Goal: Find specific page/section: Find specific page/section

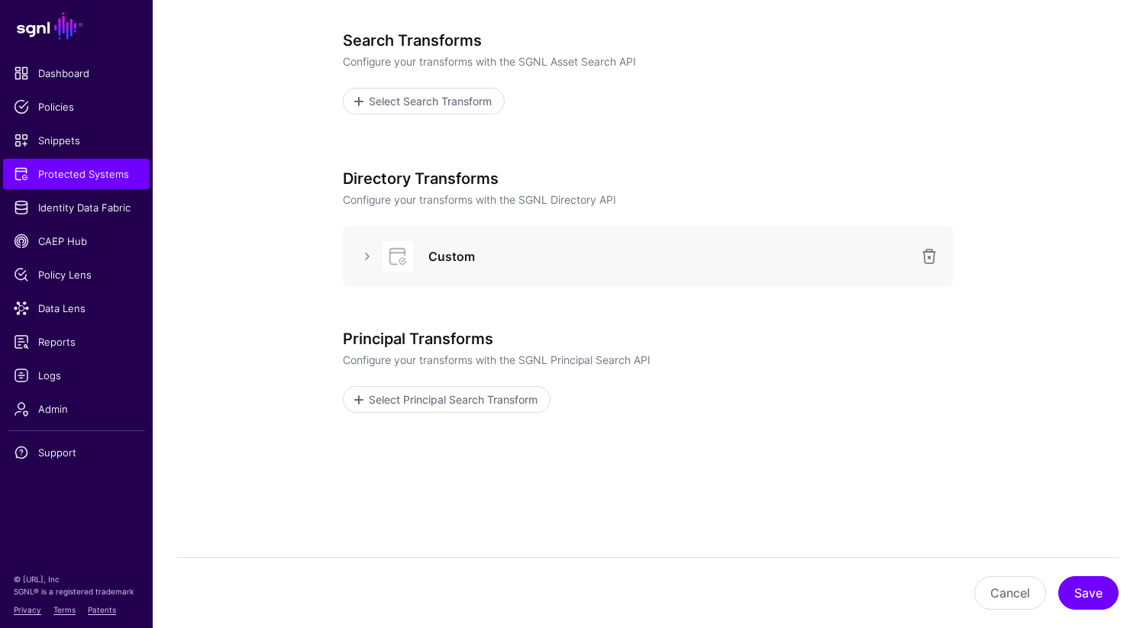
scroll to position [321, 0]
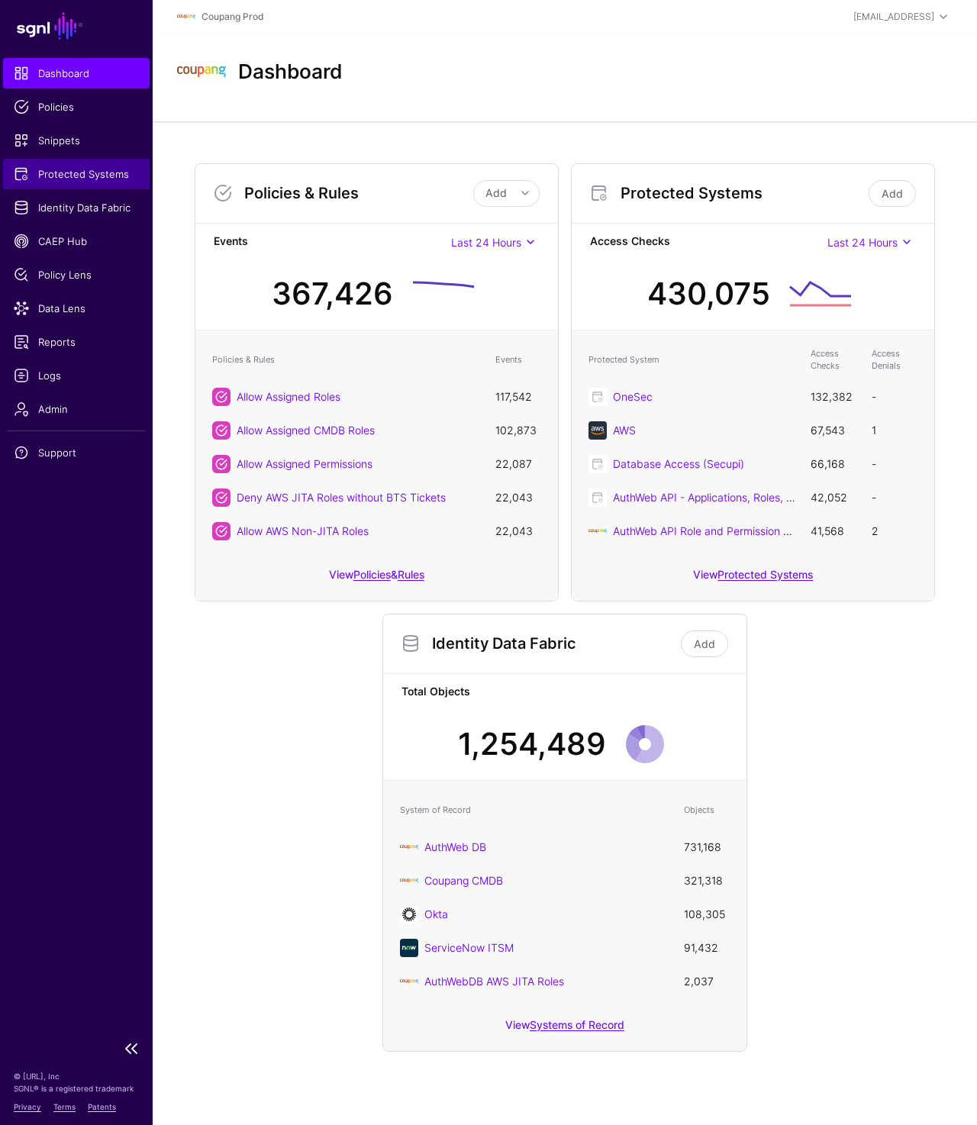
click at [63, 166] on span "Protected Systems" at bounding box center [76, 173] width 125 height 15
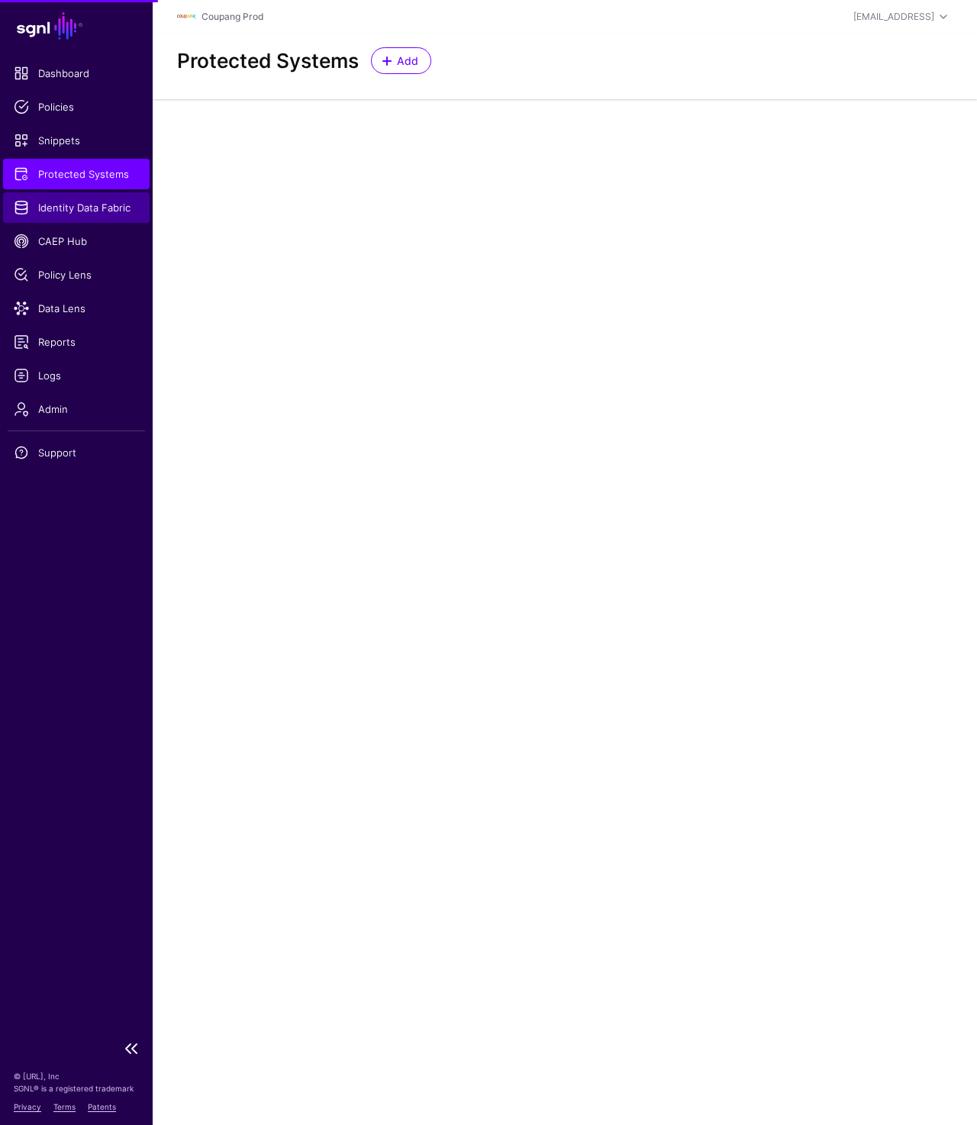
click at [74, 213] on span "Identity Data Fabric" at bounding box center [76, 207] width 125 height 15
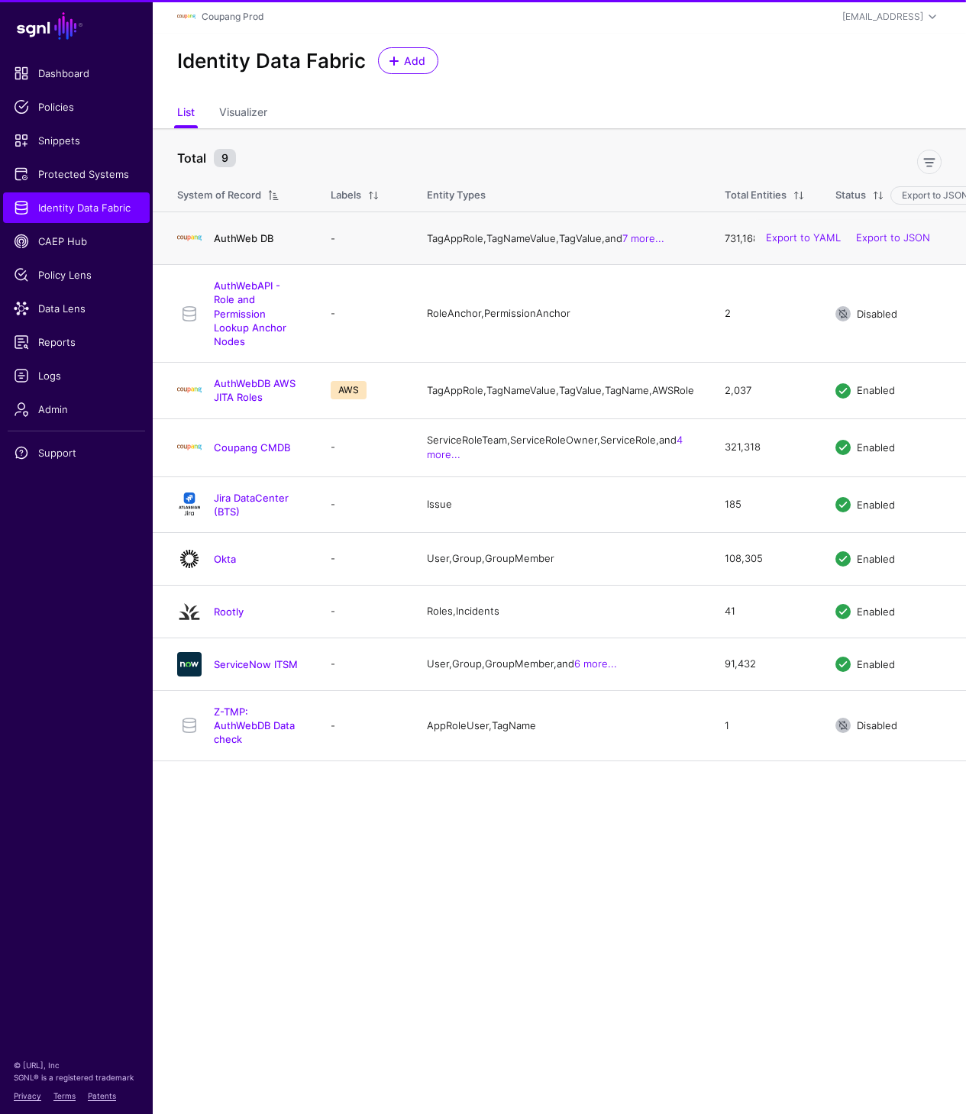
click at [248, 243] on link "AuthWeb DB" at bounding box center [244, 238] width 60 height 12
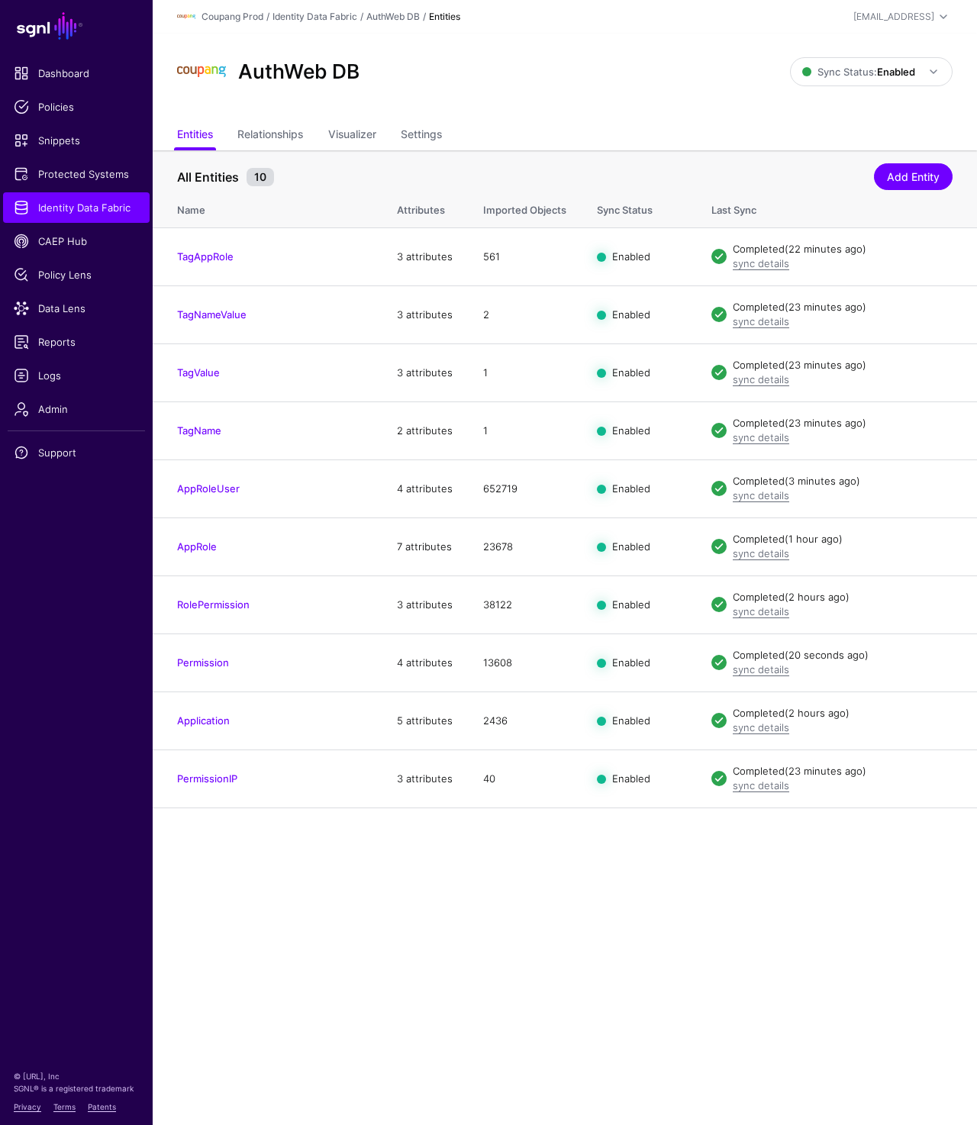
click at [669, 66] on div "AuthWeb DB" at bounding box center [483, 71] width 625 height 49
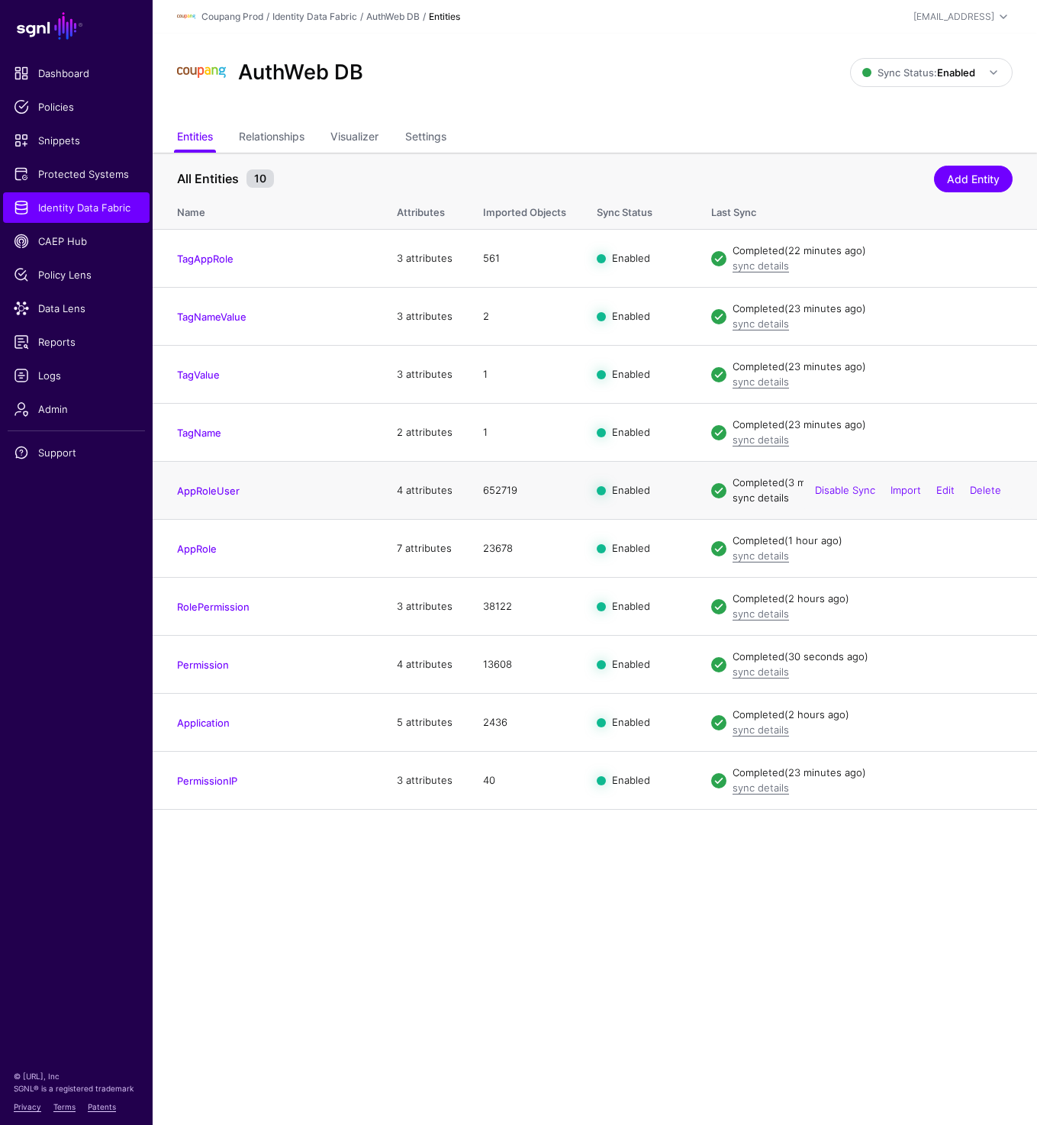
click at [747, 501] on link "sync details" at bounding box center [761, 498] width 56 height 12
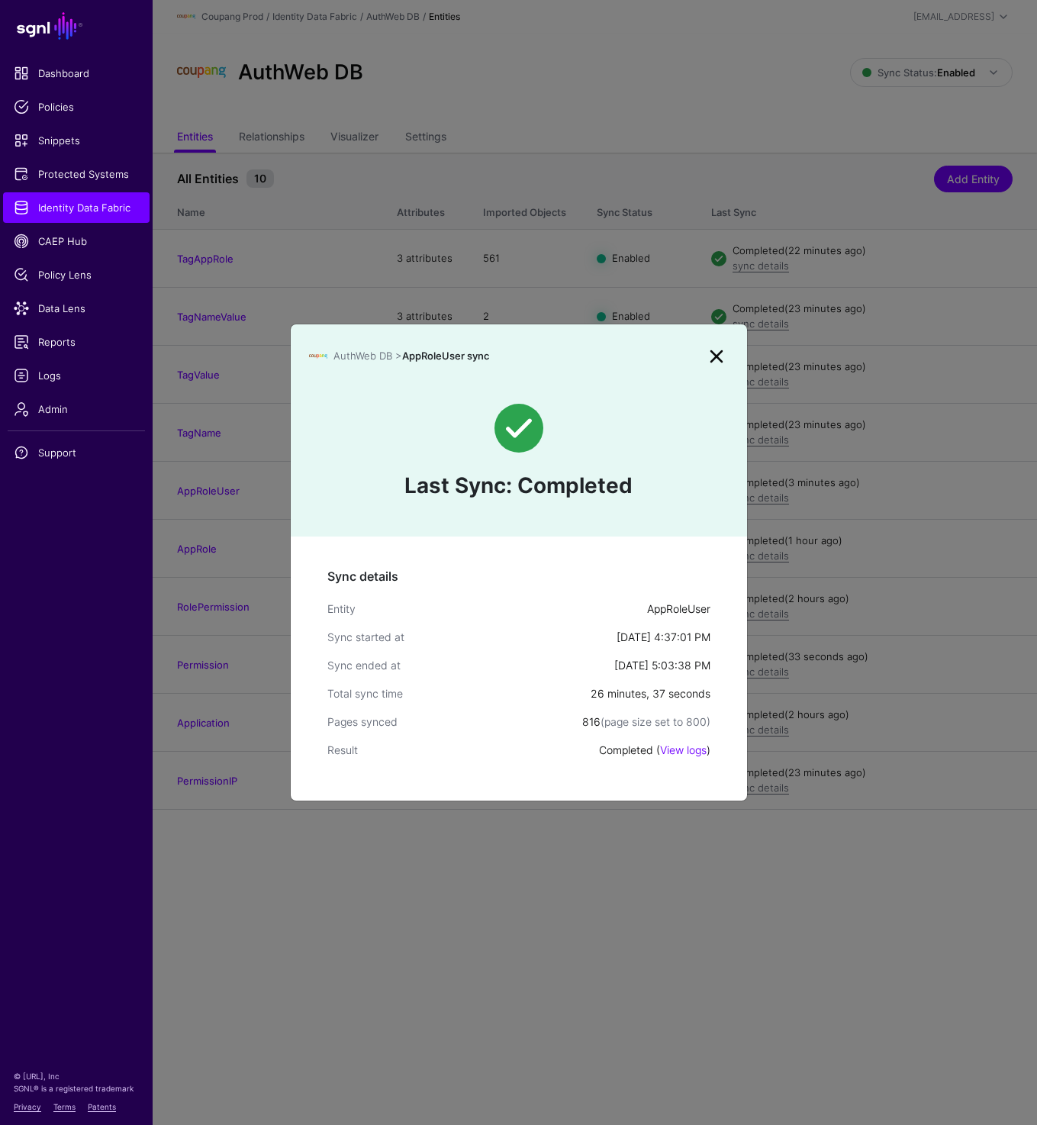
click at [718, 359] on link at bounding box center [717, 356] width 24 height 24
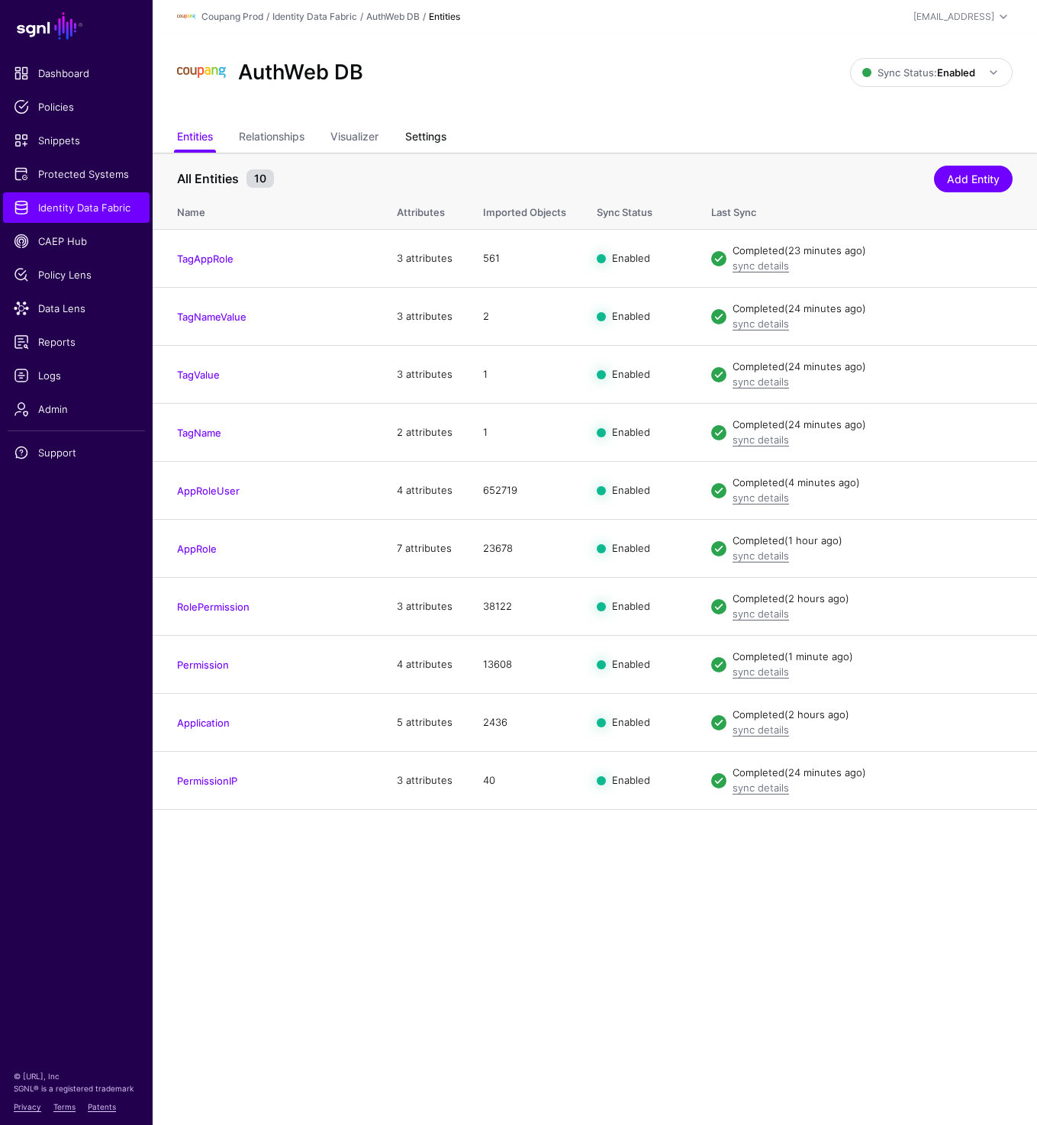
click at [439, 134] on link "Settings" at bounding box center [425, 138] width 41 height 29
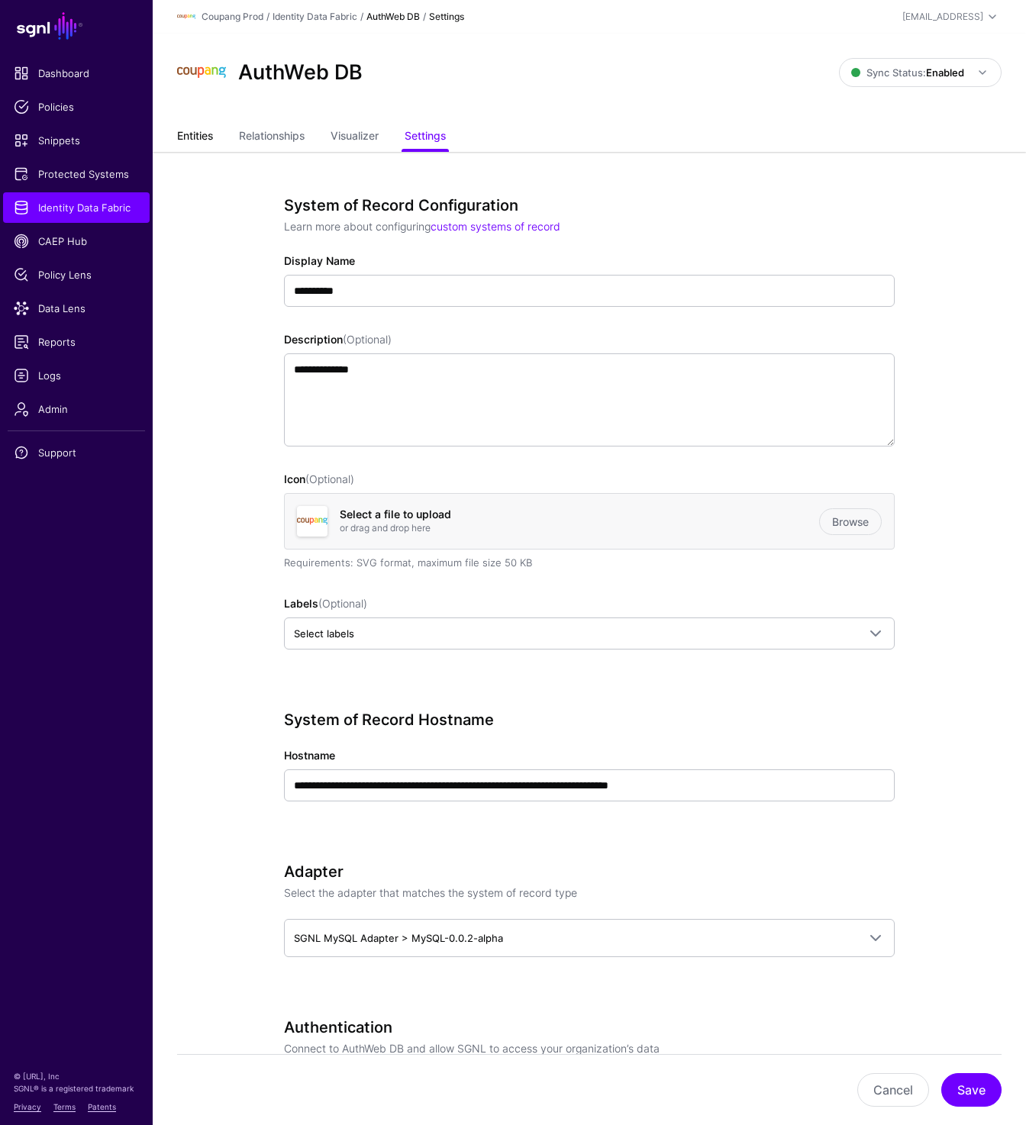
click at [198, 143] on link "Entities" at bounding box center [195, 137] width 36 height 29
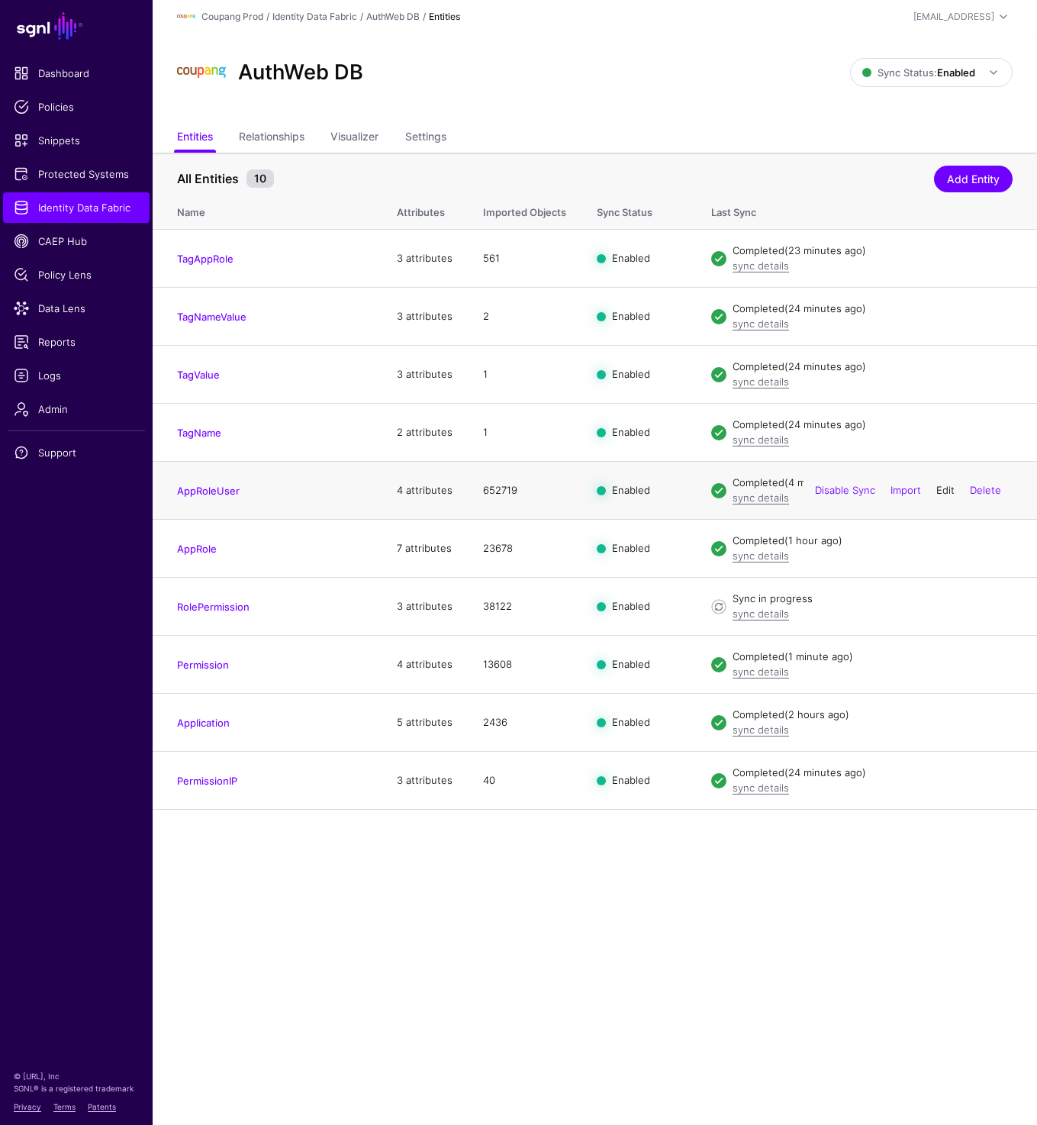
click at [945, 486] on link "Edit" at bounding box center [946, 490] width 18 height 12
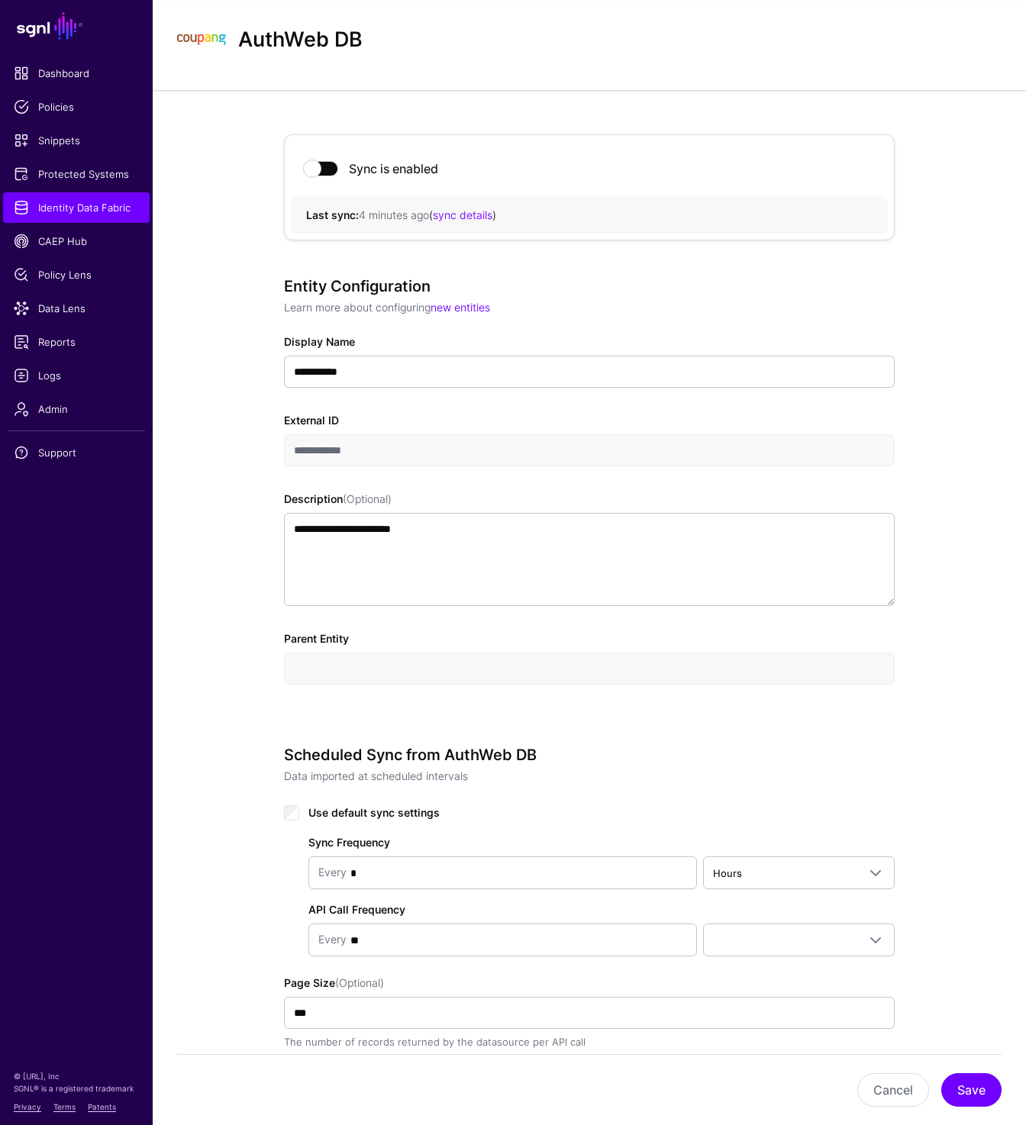
scroll to position [39, 0]
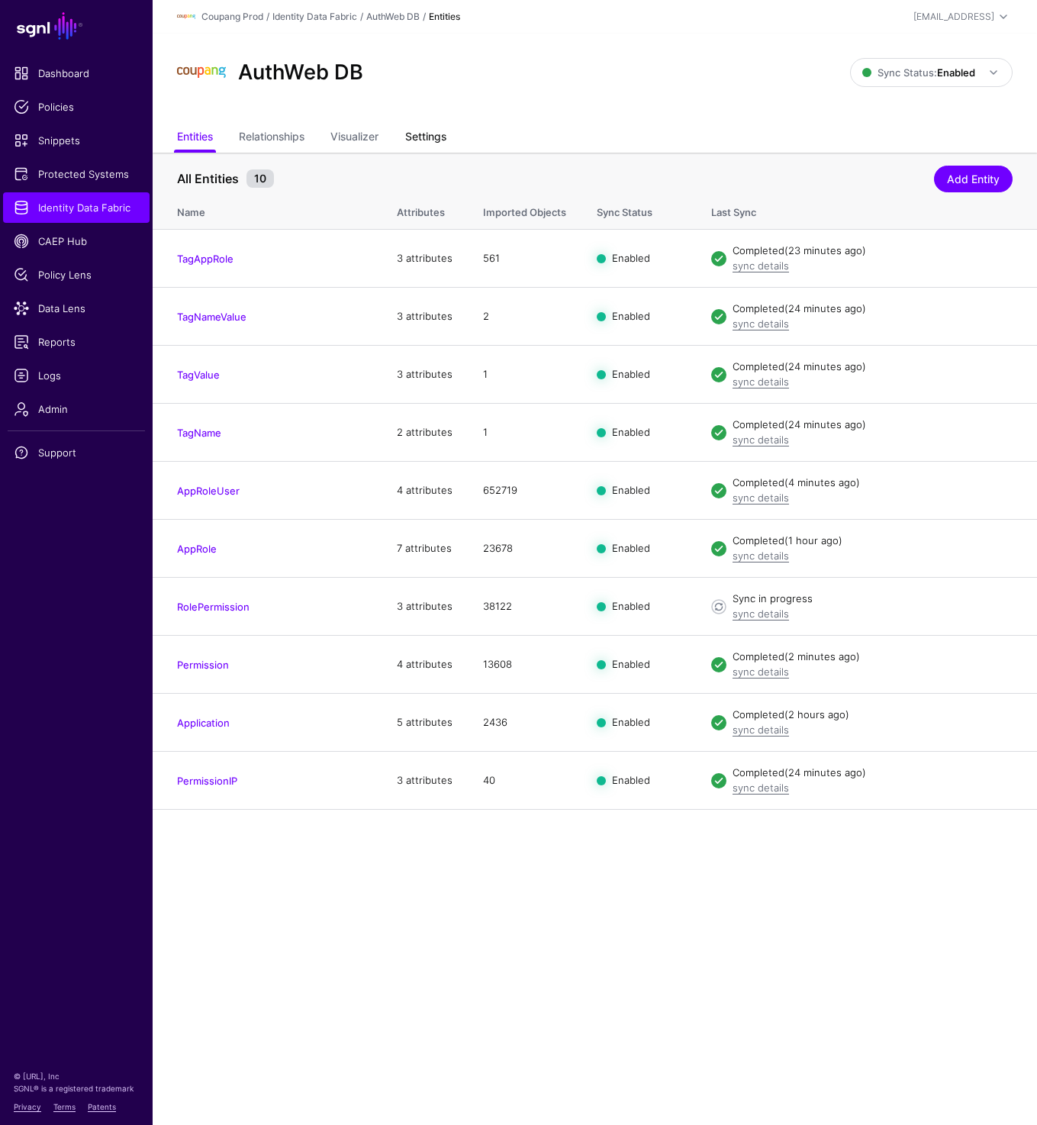
click at [435, 143] on link "Settings" at bounding box center [425, 138] width 41 height 29
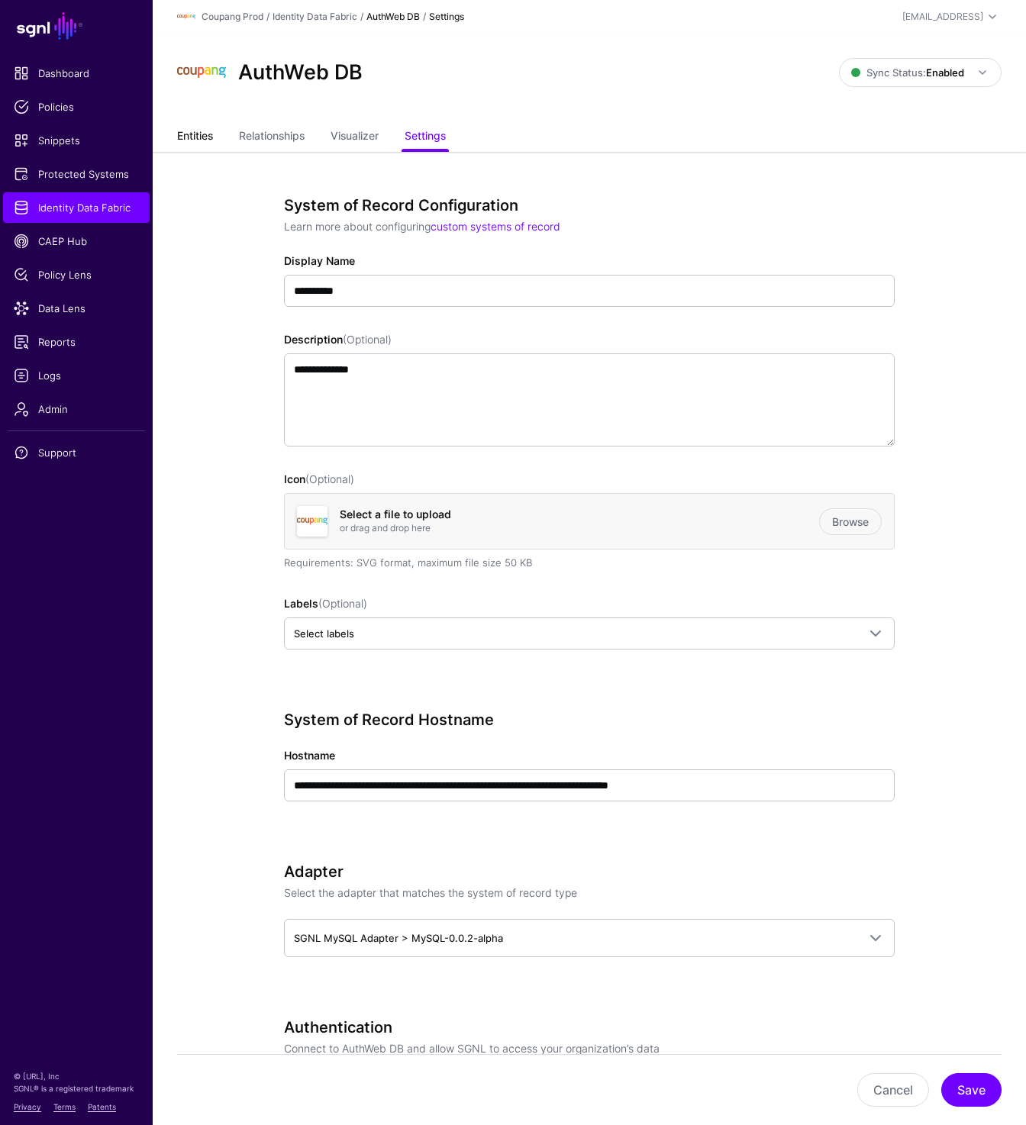
click at [185, 138] on link "Entities" at bounding box center [195, 137] width 36 height 29
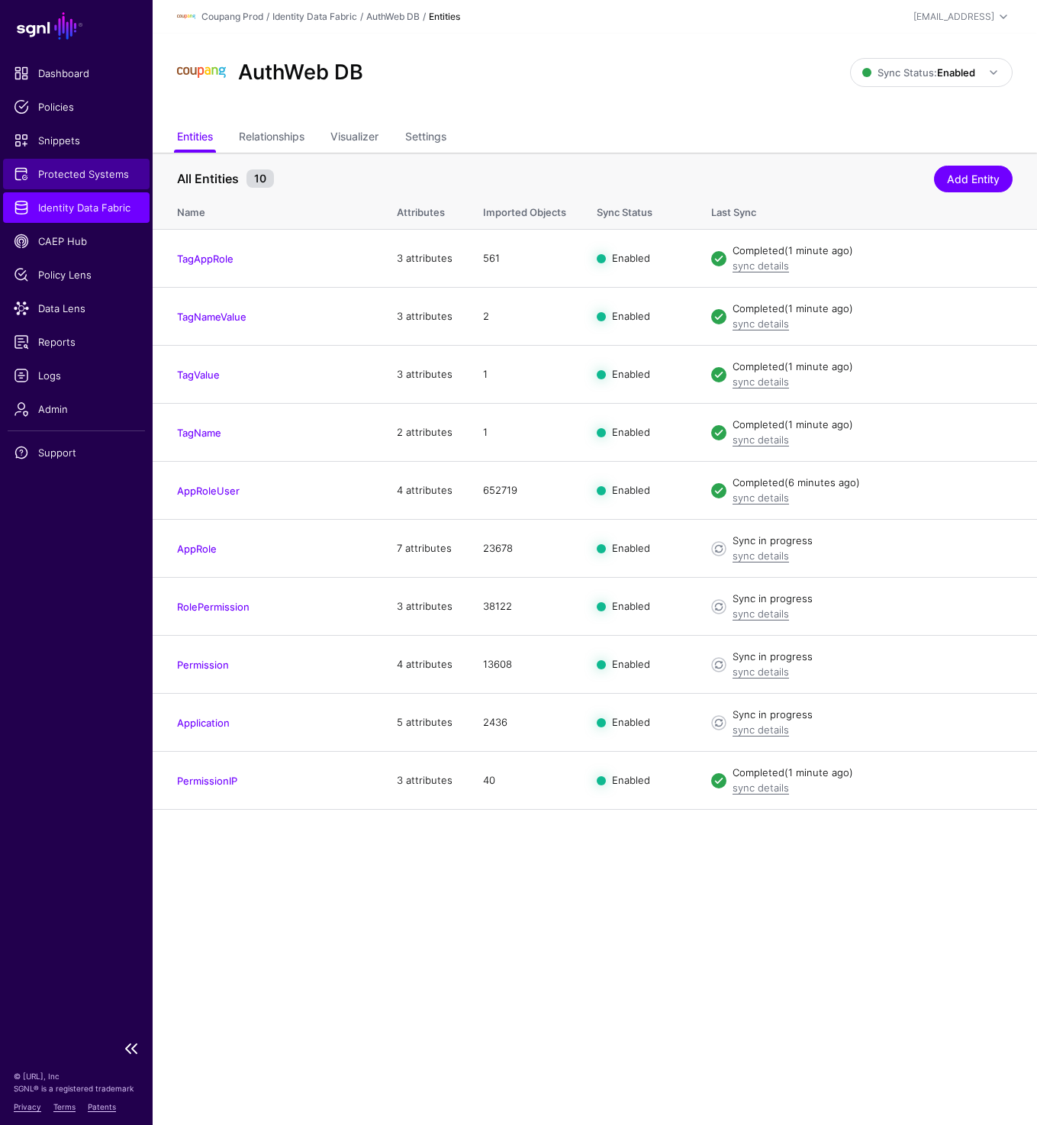
click at [78, 173] on span "Protected Systems" at bounding box center [76, 173] width 125 height 15
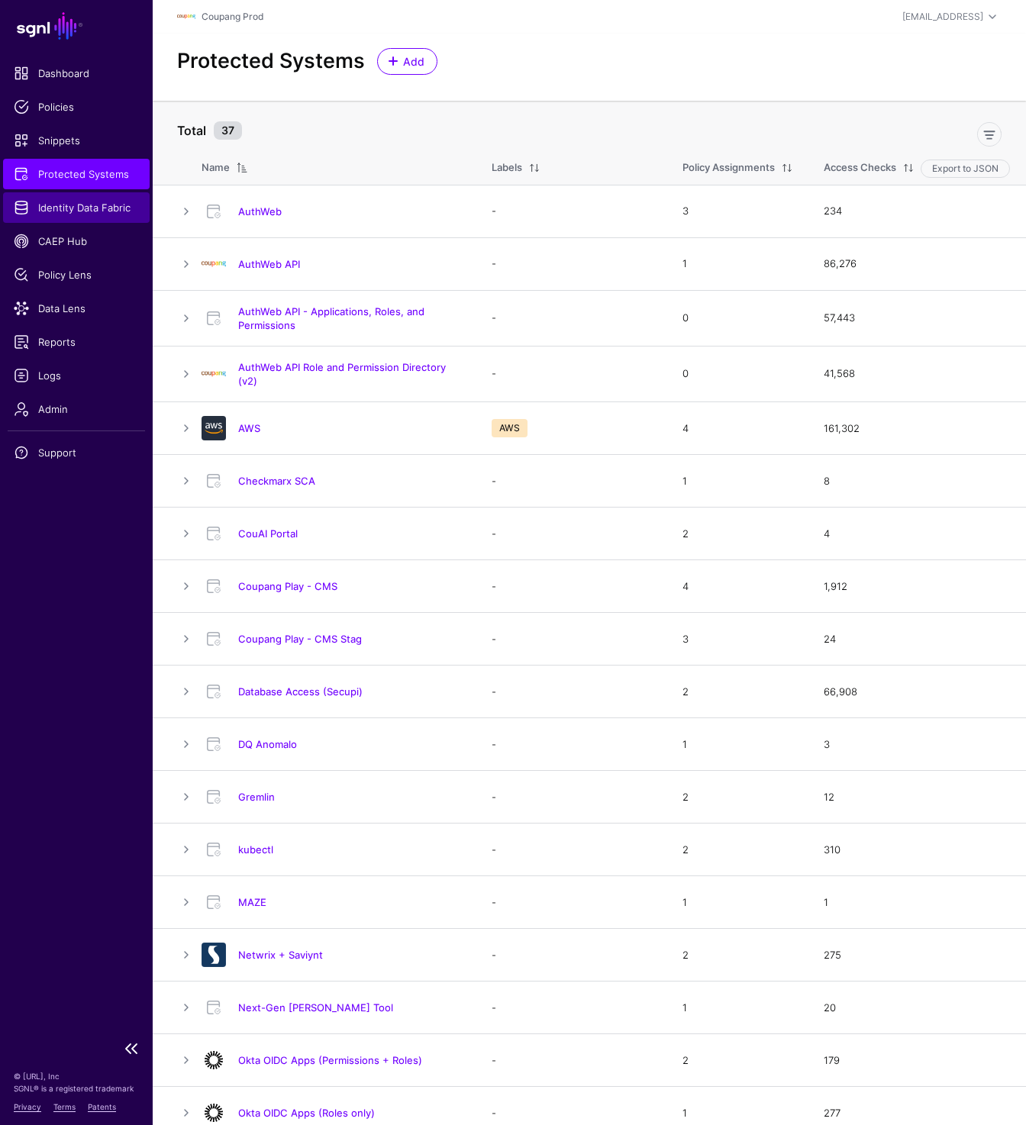
click at [70, 212] on span "Identity Data Fabric" at bounding box center [76, 207] width 125 height 15
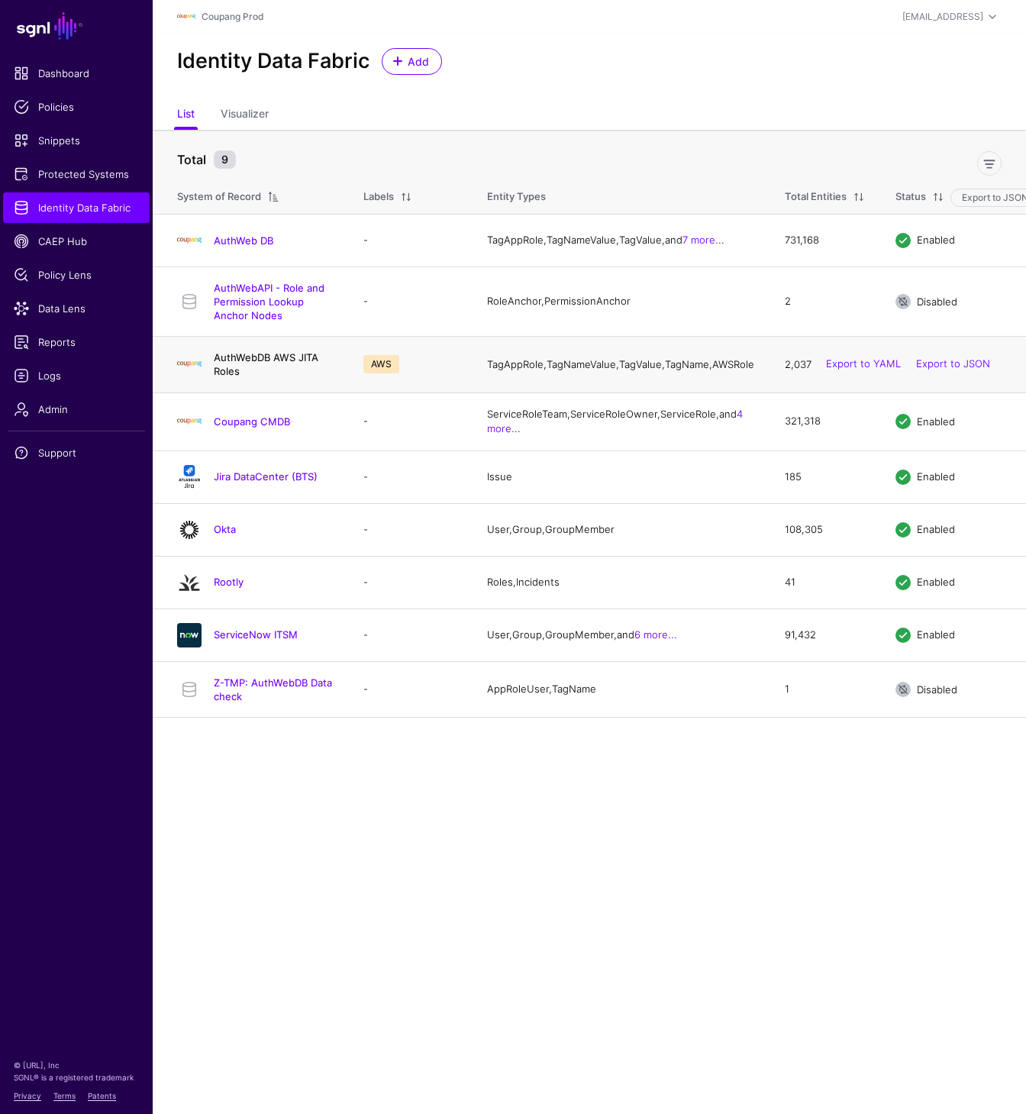
click at [271, 355] on link "AuthWebDB AWS JITA Roles" at bounding box center [266, 364] width 105 height 26
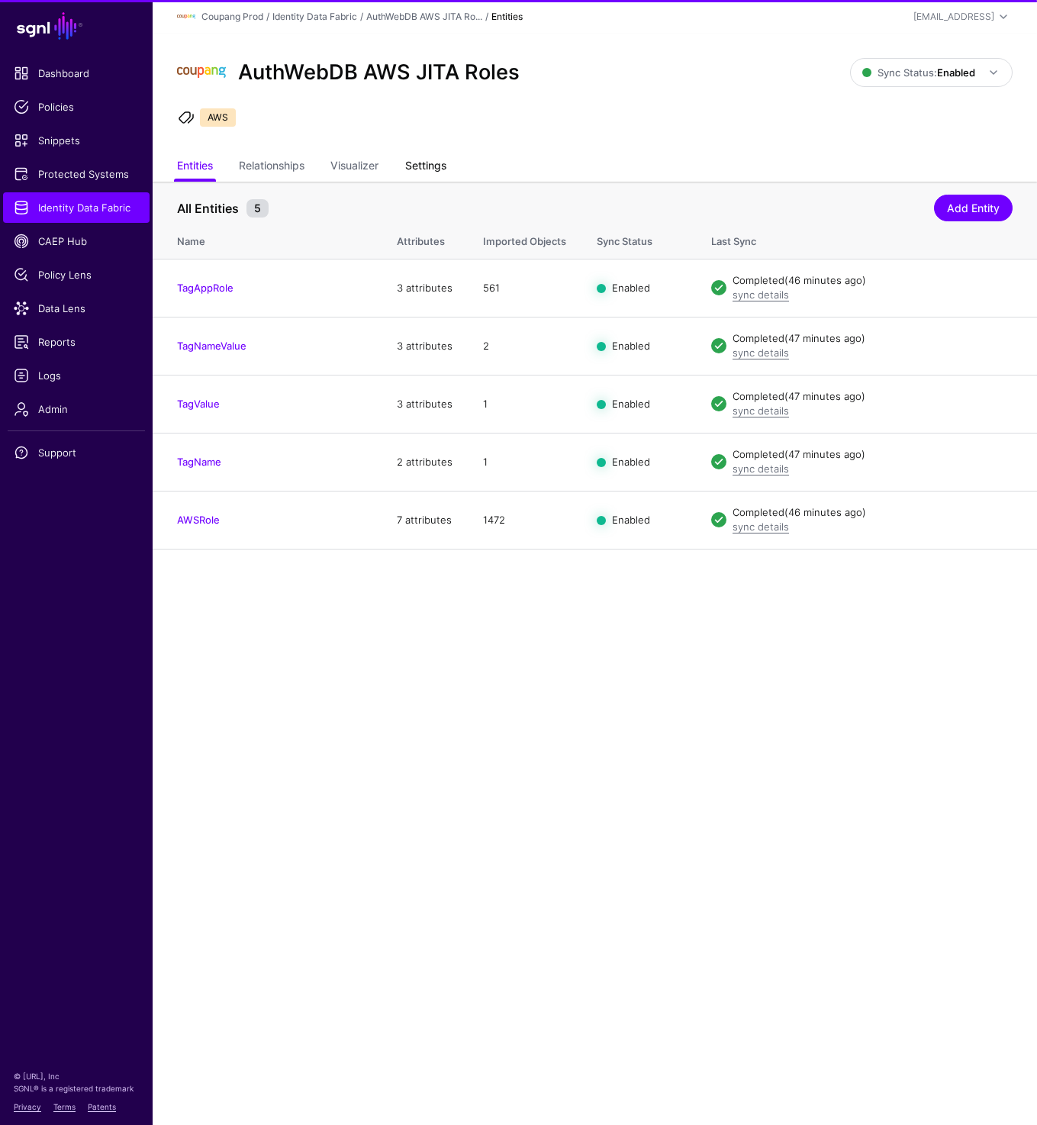
click at [442, 168] on link "Settings" at bounding box center [425, 167] width 41 height 29
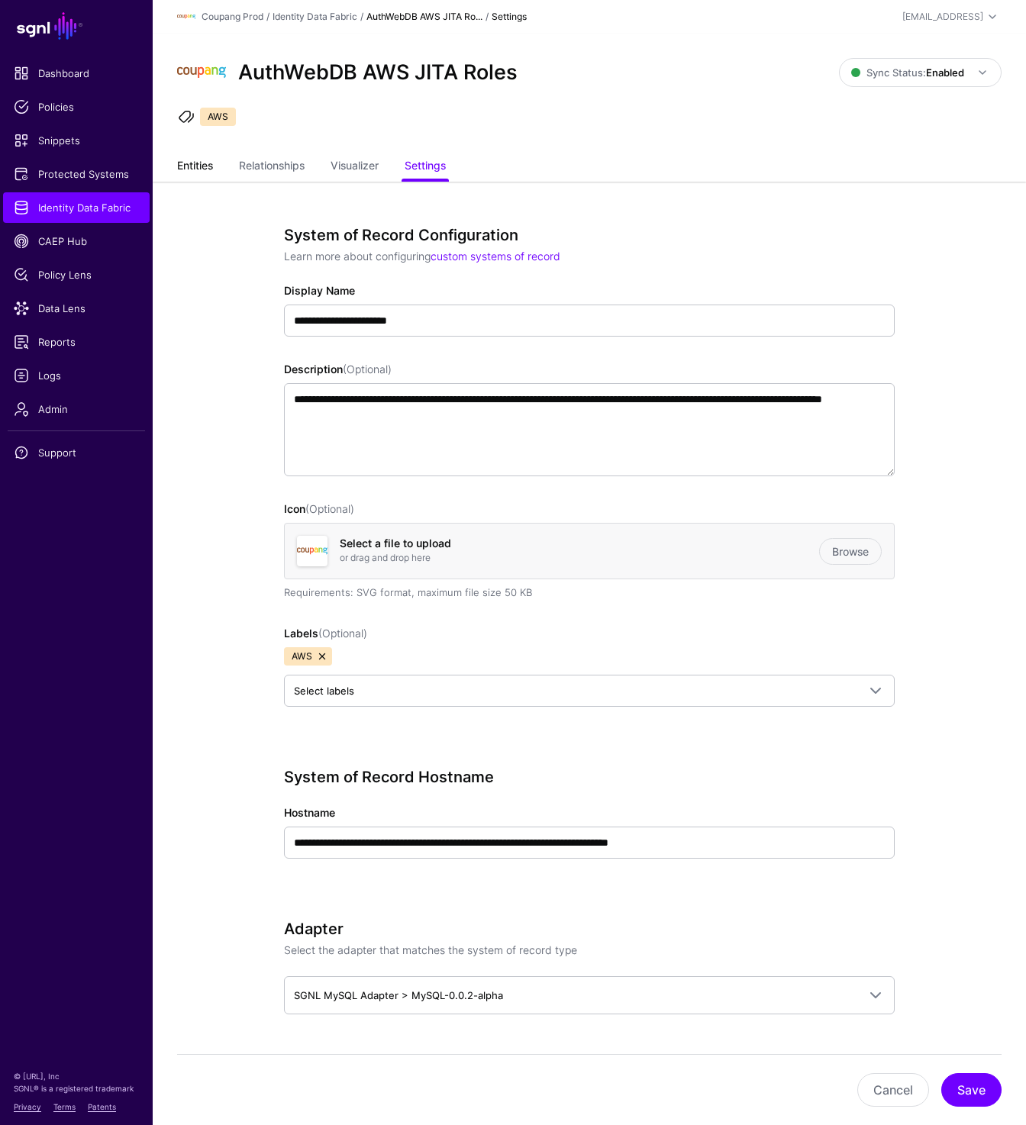
click at [194, 157] on link "Entities" at bounding box center [195, 167] width 36 height 29
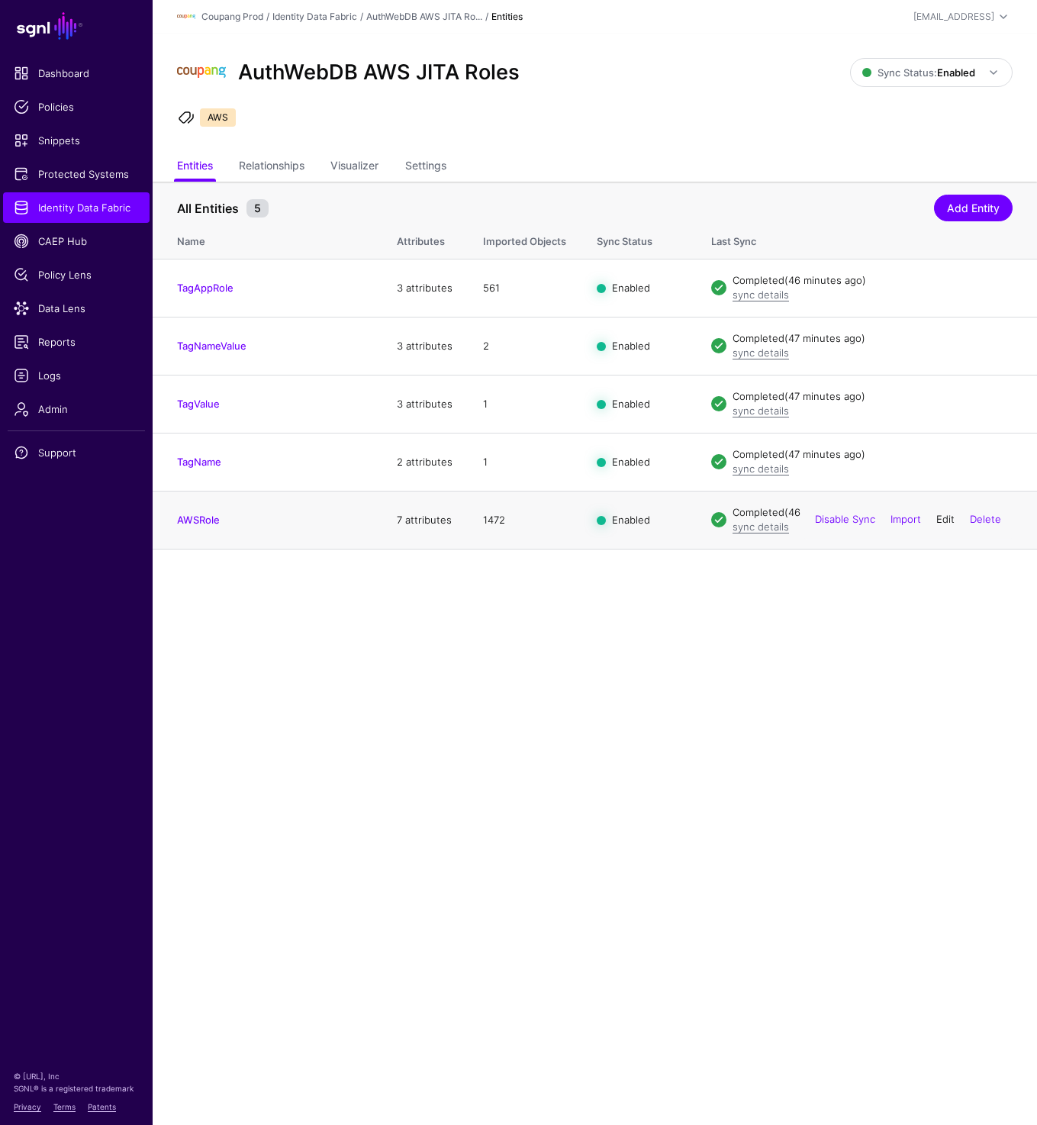
click at [939, 521] on link "Edit" at bounding box center [946, 520] width 18 height 12
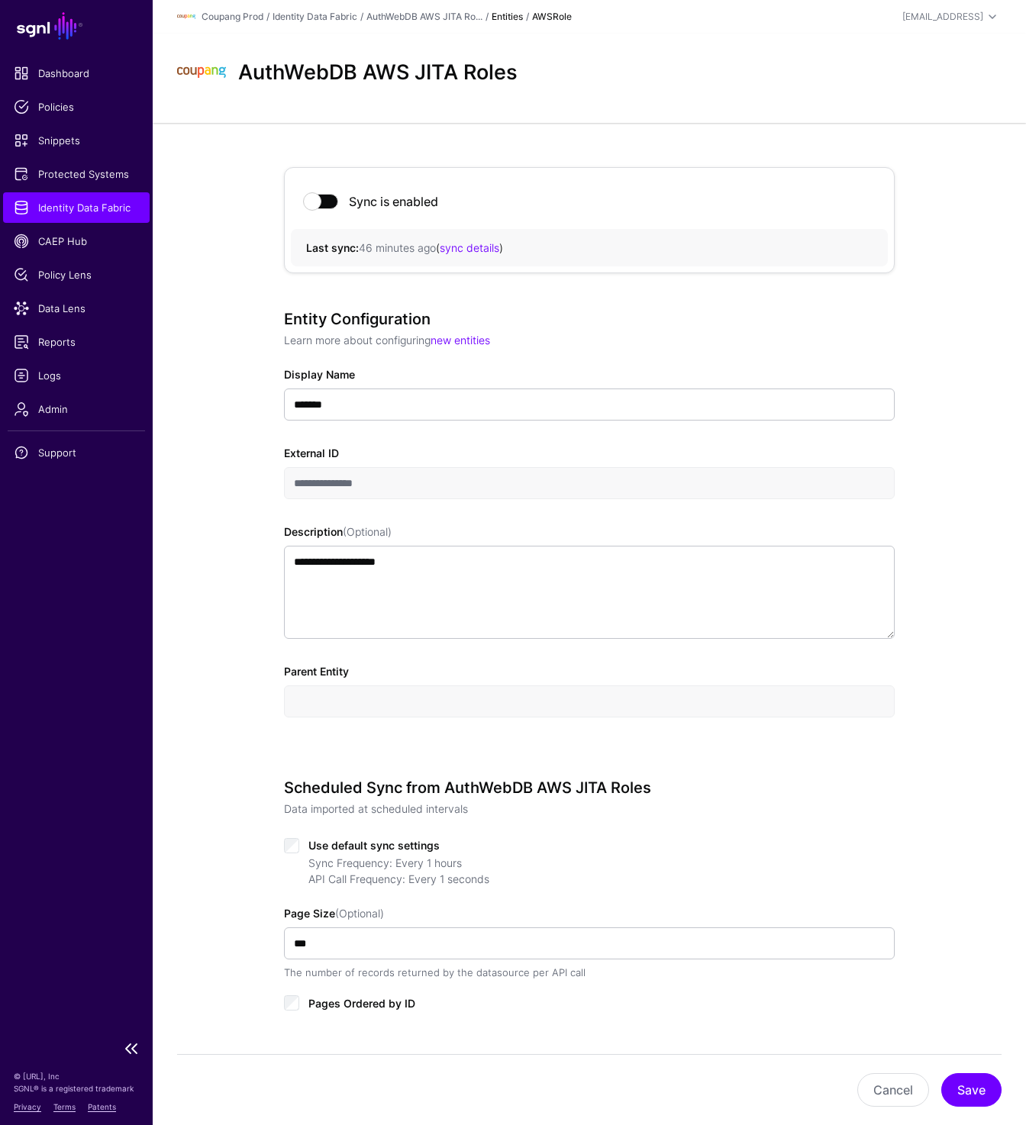
click at [78, 211] on span "Identity Data Fabric" at bounding box center [76, 207] width 125 height 15
